Goal: Task Accomplishment & Management: Manage account settings

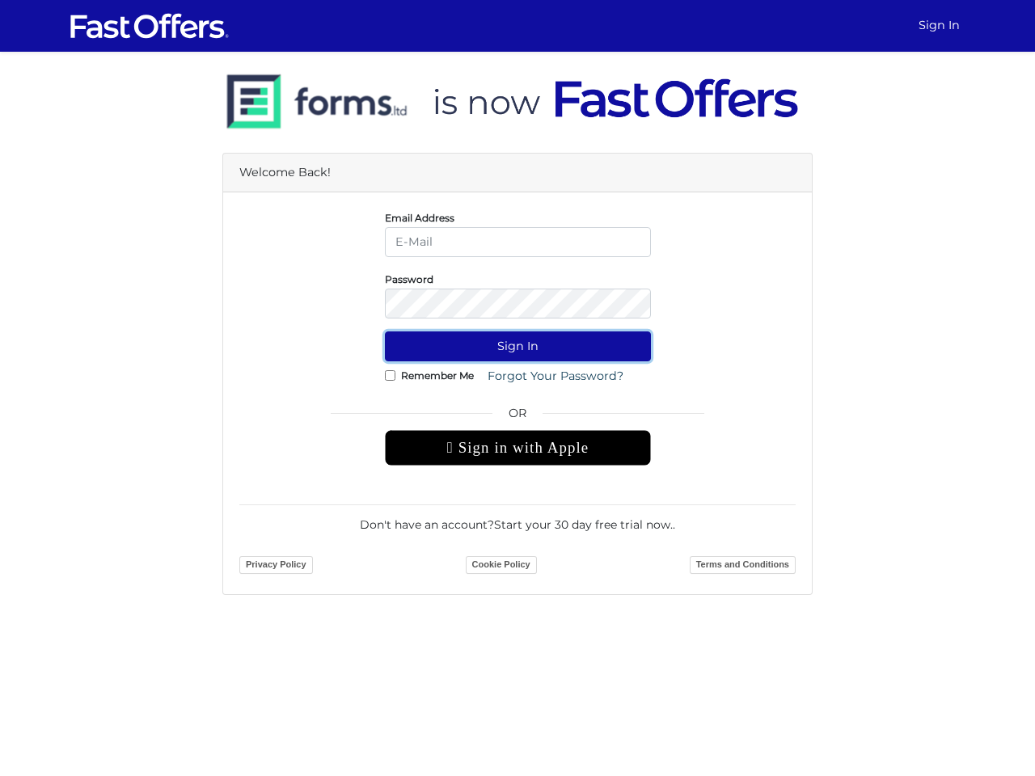
click at [517, 346] on button "Sign In" at bounding box center [518, 346] width 266 height 30
click at [517, 448] on div " Sign in with Apple" at bounding box center [518, 448] width 266 height 36
click at [517, 346] on button "Sign In" at bounding box center [518, 346] width 266 height 30
click at [517, 448] on div " Sign in with Apple" at bounding box center [518, 448] width 266 height 36
click at [517, 346] on button "Sign In" at bounding box center [518, 346] width 266 height 30
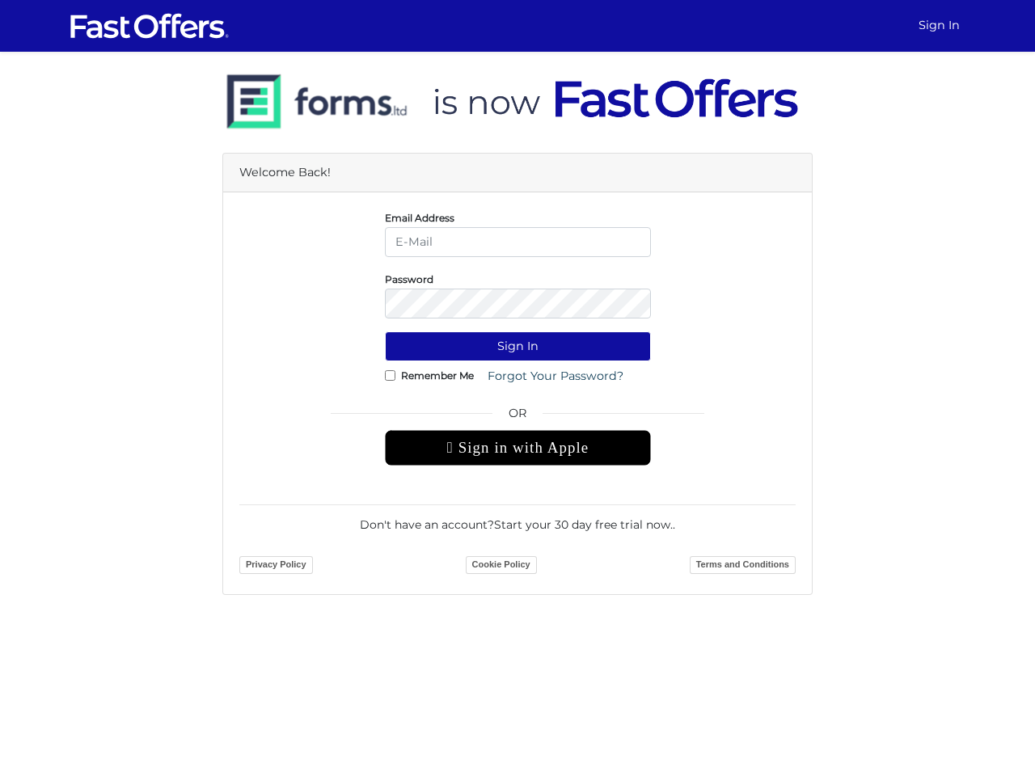
click at [517, 448] on div " Sign in with Apple" at bounding box center [518, 448] width 266 height 36
